Goal: Information Seeking & Learning: Learn about a topic

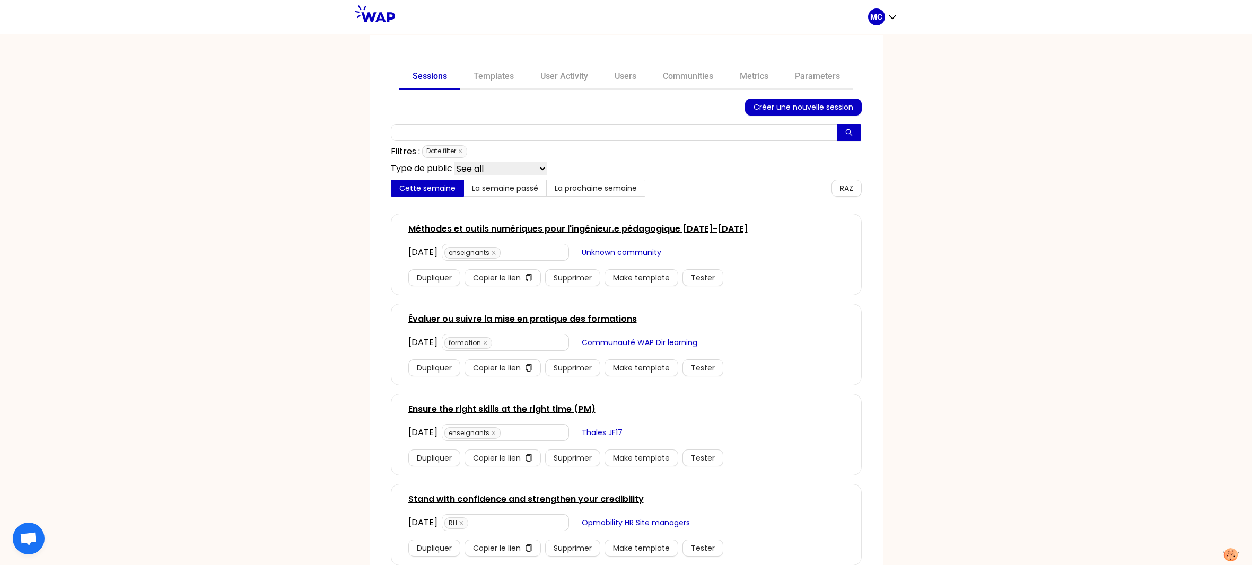
click at [567, 90] on div "Sessions Templates User Activity Users Communities Metrics Parameters Créer une…" at bounding box center [625, 501] width 513 height 933
click at [569, 71] on link "User Activity" at bounding box center [564, 77] width 74 height 25
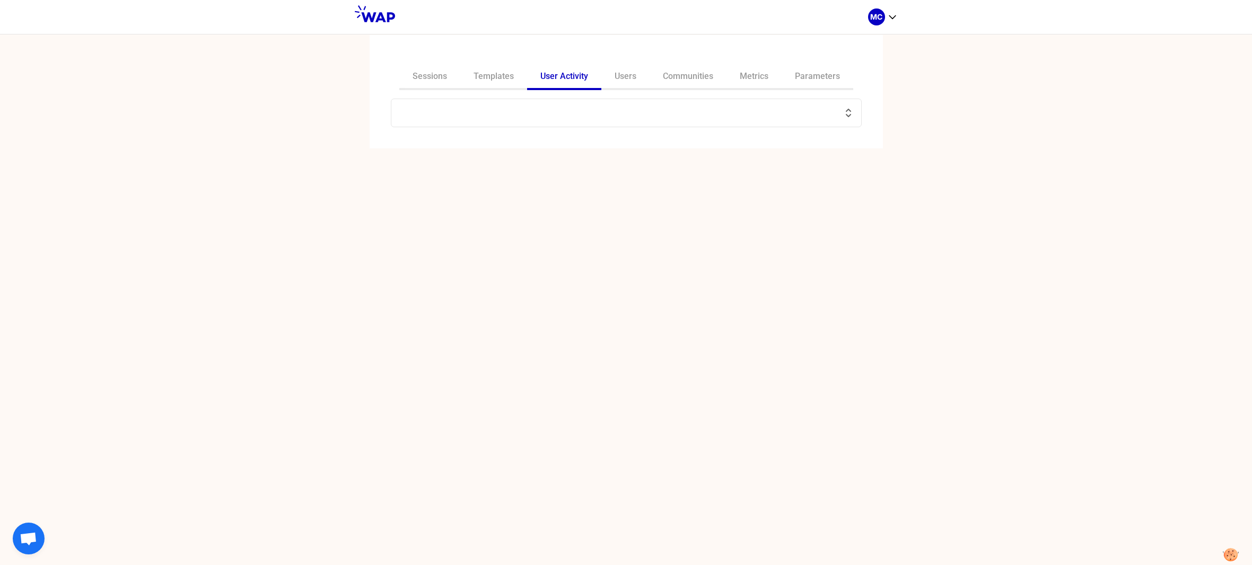
click at [581, 121] on div at bounding box center [626, 113] width 471 height 29
click at [594, 113] on input "text" at bounding box center [620, 112] width 444 height 15
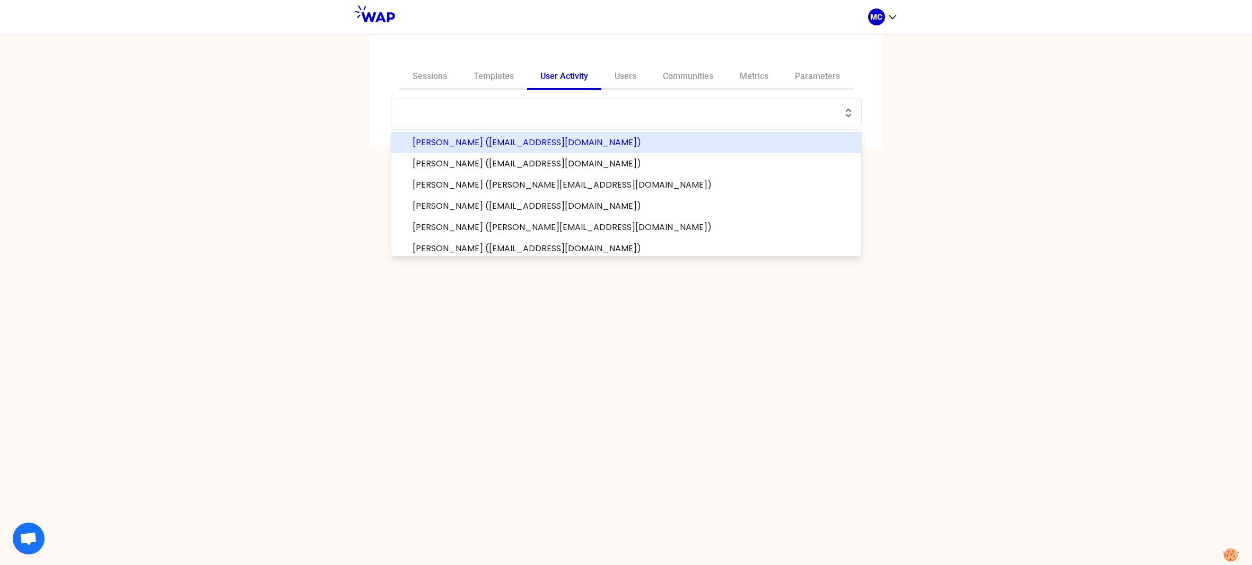
paste input "[PERSON_NAME]"
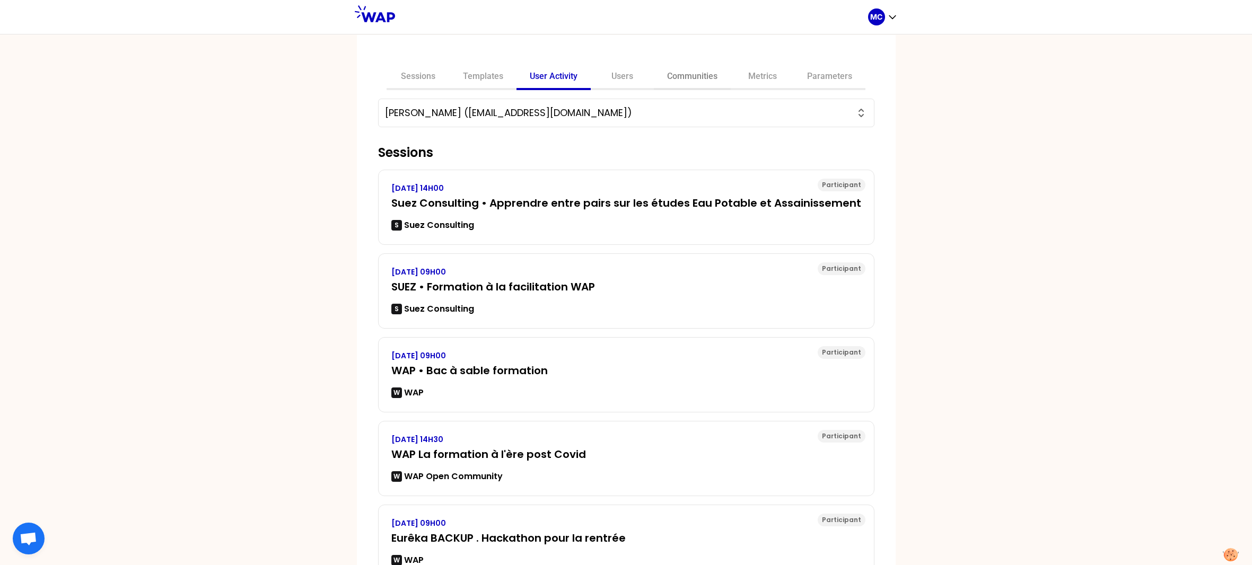
type input "[PERSON_NAME] ([EMAIL_ADDRESS][DOMAIN_NAME])"
click at [658, 83] on link "Communities" at bounding box center [692, 77] width 77 height 25
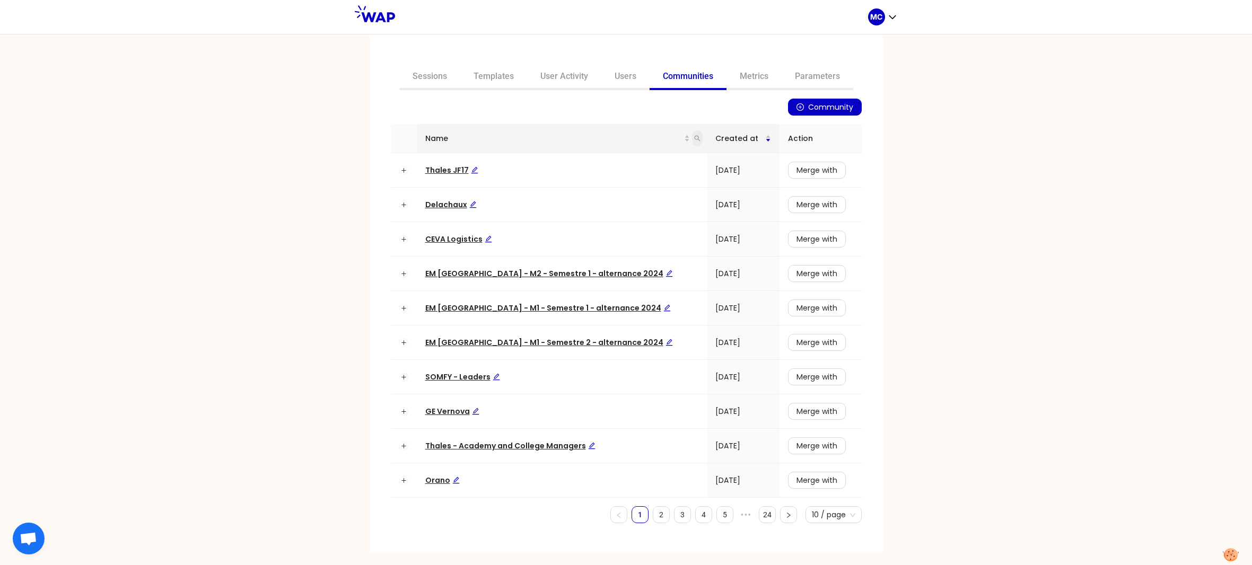
click at [694, 136] on icon "search" at bounding box center [697, 139] width 6 height 6
type input "suez"
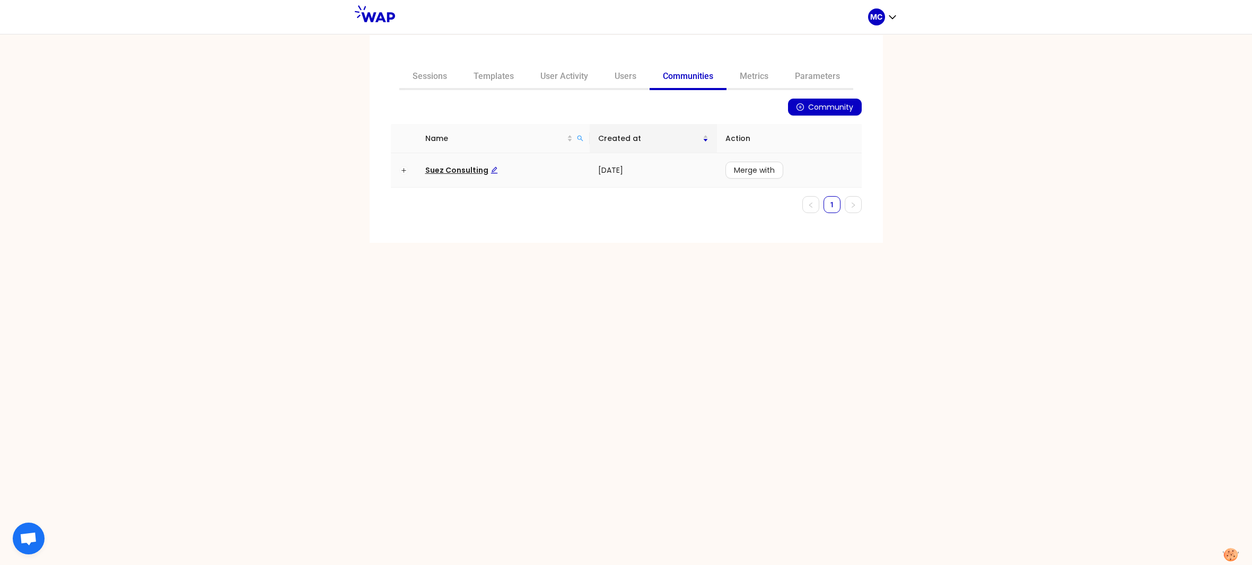
click at [453, 165] on span "Suez Consulting" at bounding box center [461, 170] width 73 height 11
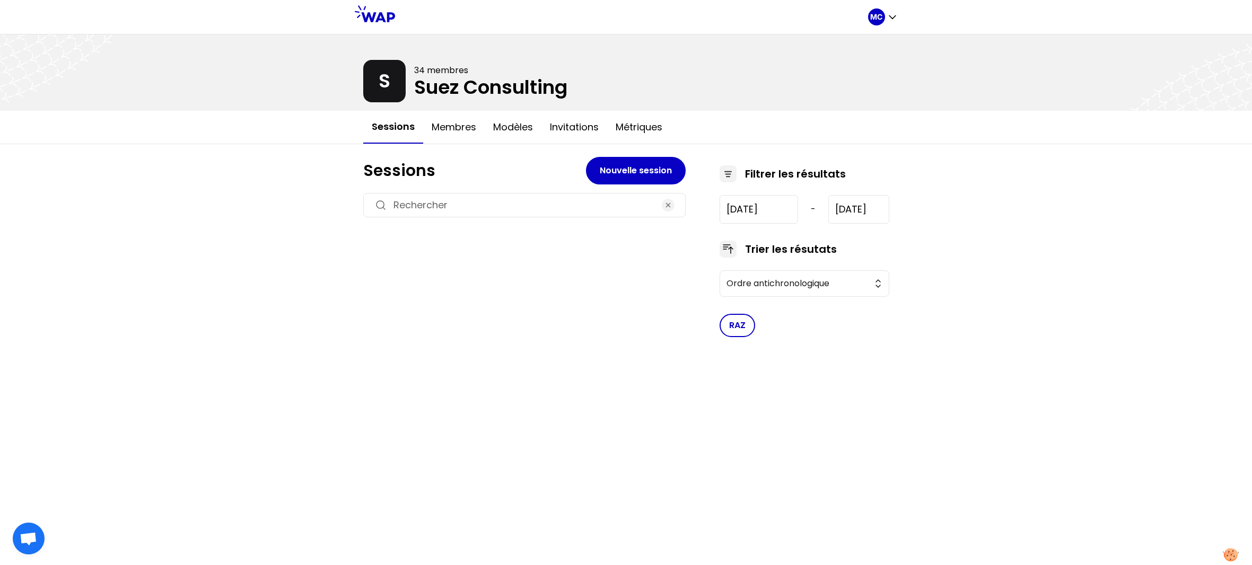
type input "[DATE]"
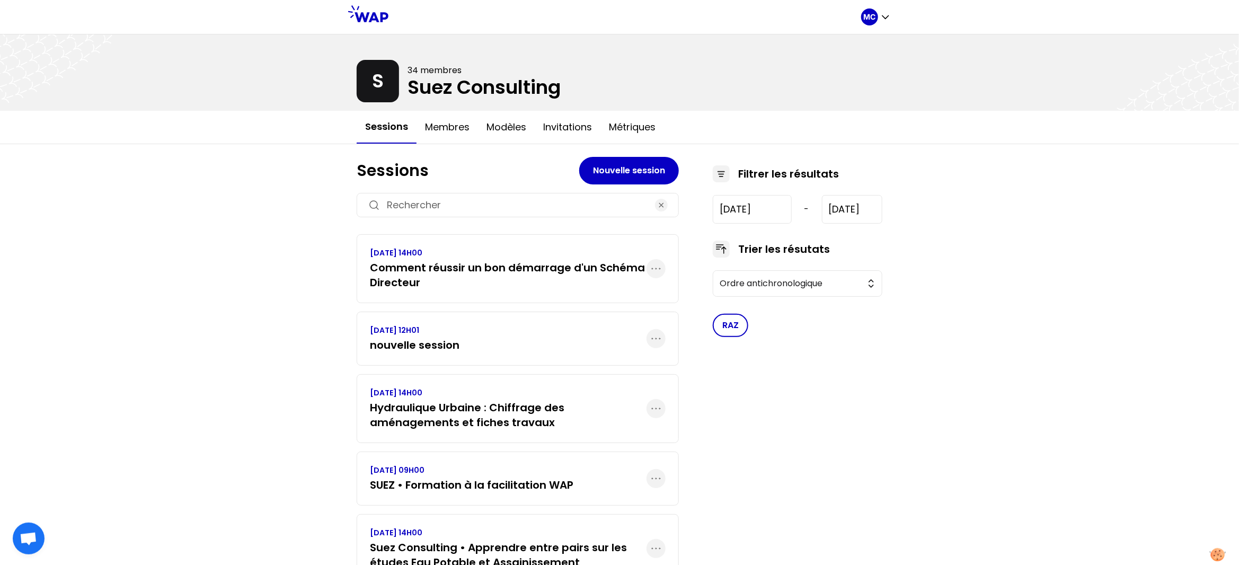
scroll to position [54, 0]
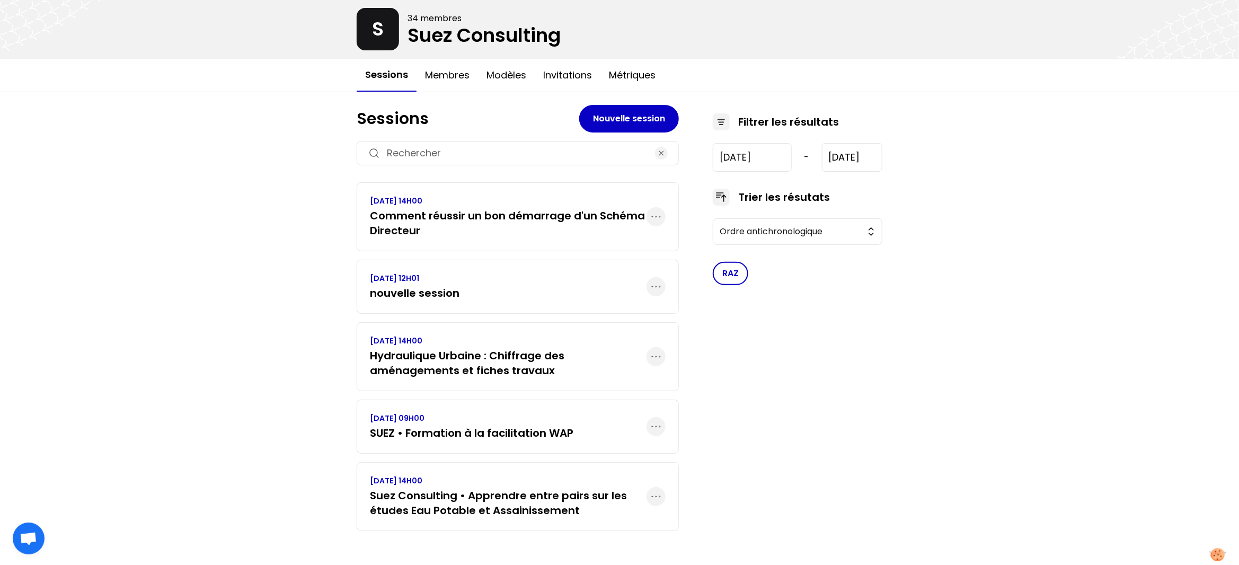
click at [328, 308] on div "MC S 34 membres Suez Consulting Sessions Membres Modèles Invitations Métriques …" at bounding box center [619, 256] width 1239 height 617
click at [544, 79] on button "Invitations" at bounding box center [568, 75] width 66 height 32
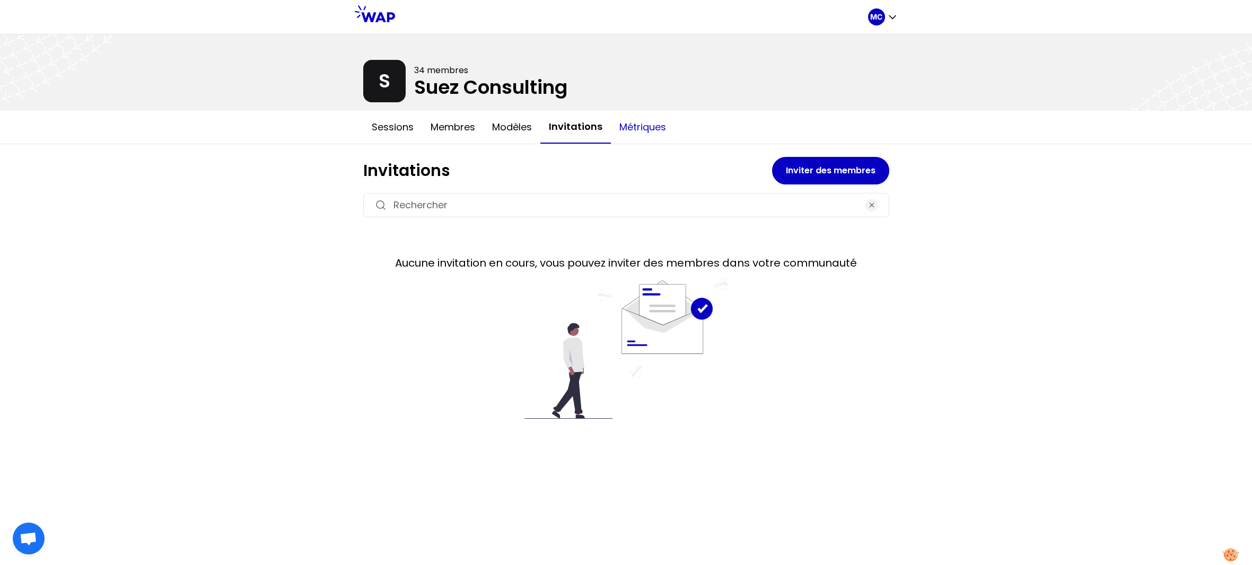
click at [641, 128] on button "Métriques" at bounding box center [643, 127] width 64 height 32
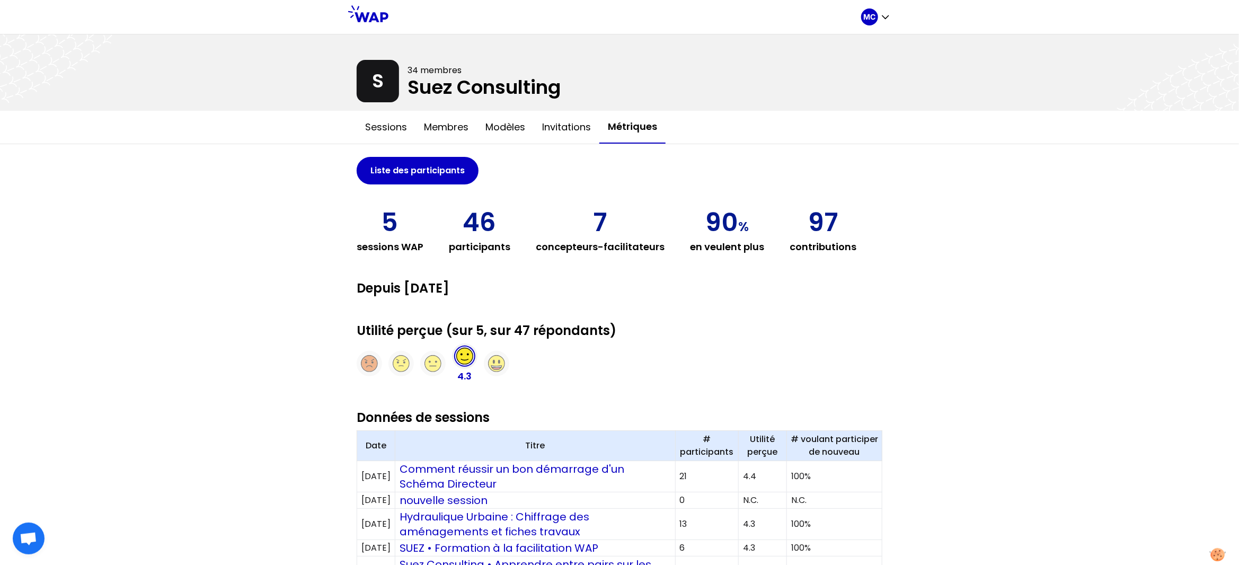
scroll to position [191, 0]
